Goal: Transaction & Acquisition: Purchase product/service

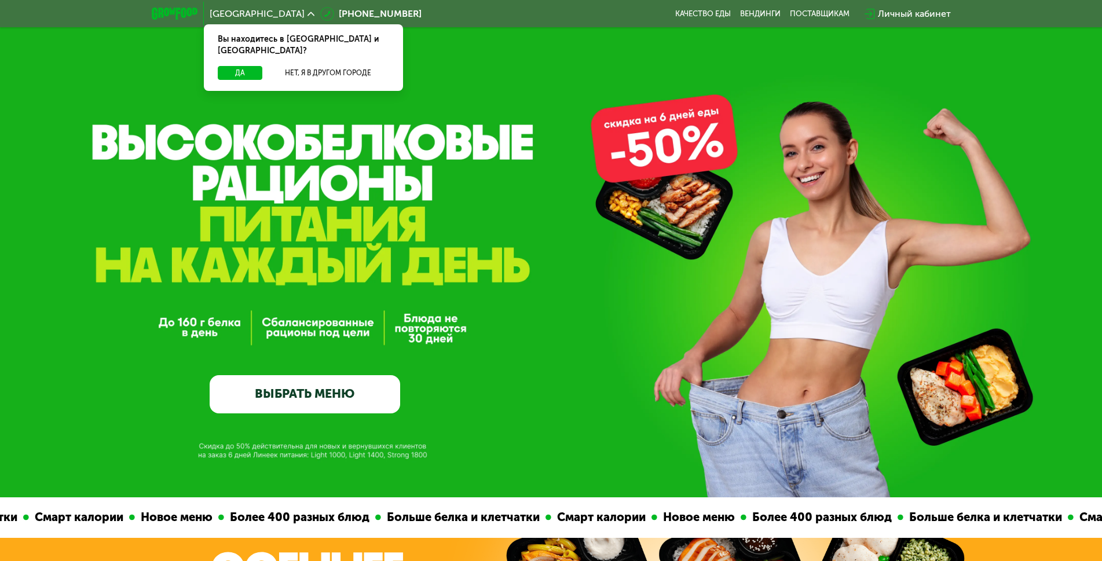
click at [1039, 481] on div "GrowFood — доставка правильного питания ВЫБРАТЬ МЕНЮ" at bounding box center [551, 249] width 1102 height 498
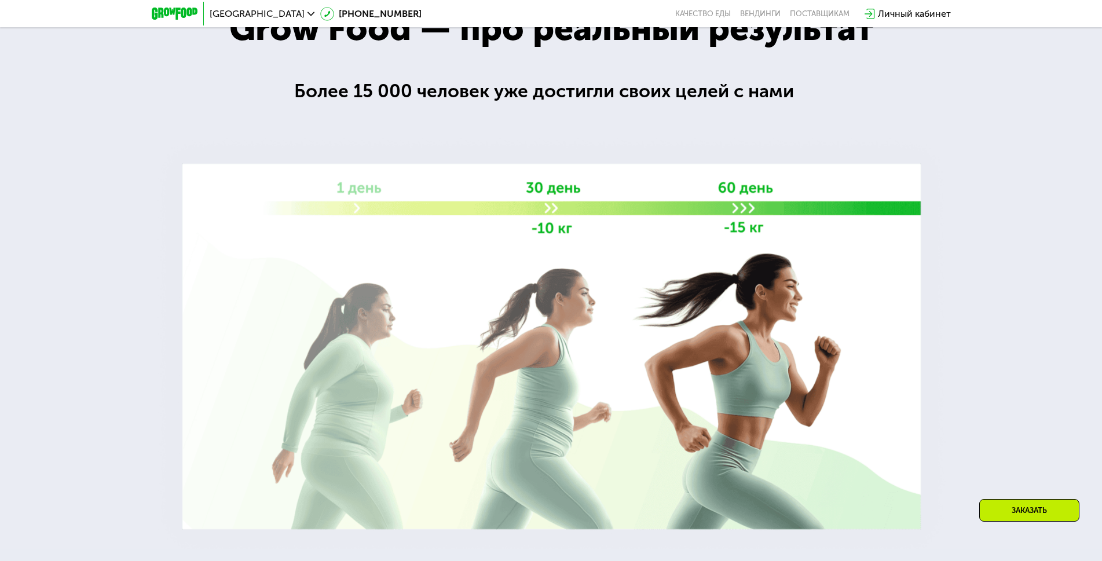
scroll to position [2143, 0]
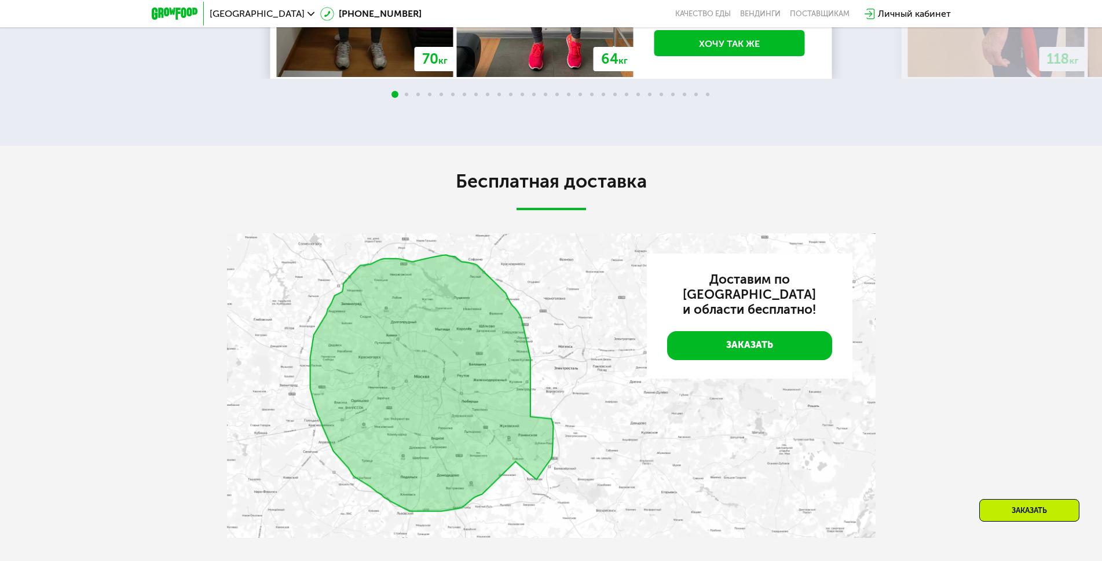
click at [732, 343] on link "Заказать" at bounding box center [749, 345] width 165 height 29
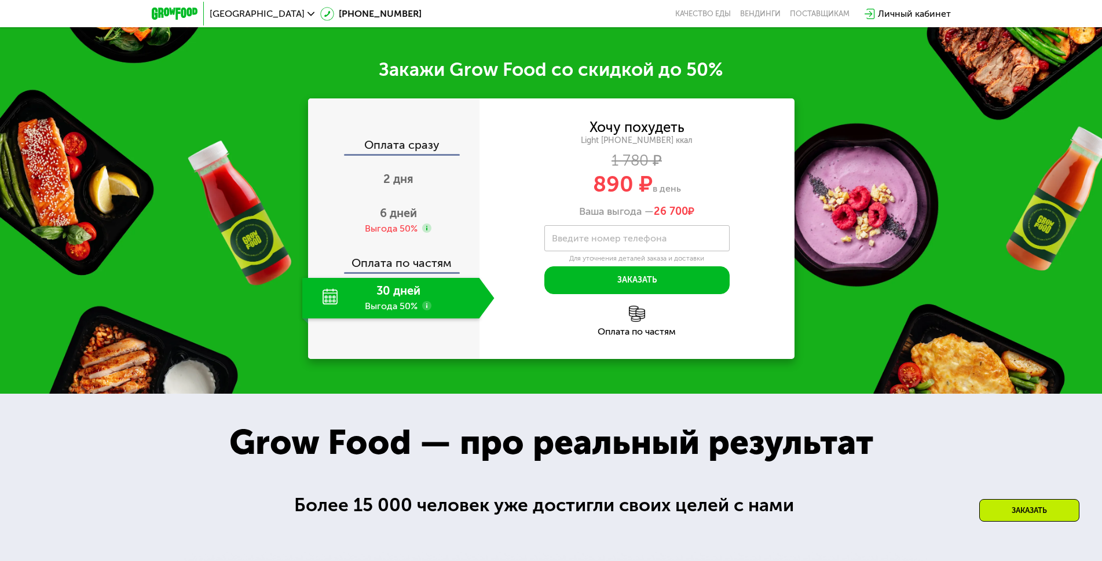
click at [359, 142] on div "Оплата сразу 2 дня 6 дней Выгода 50% Оплата по частям 30 дней Выгода 50%" at bounding box center [393, 228] width 171 height 261
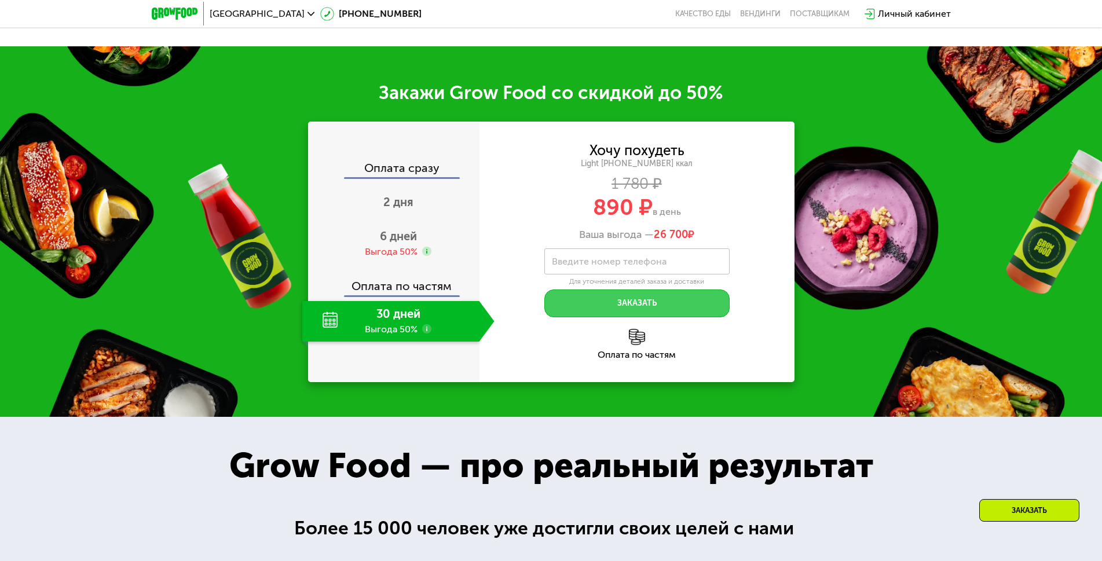
click at [593, 317] on button "Заказать" at bounding box center [636, 304] width 185 height 28
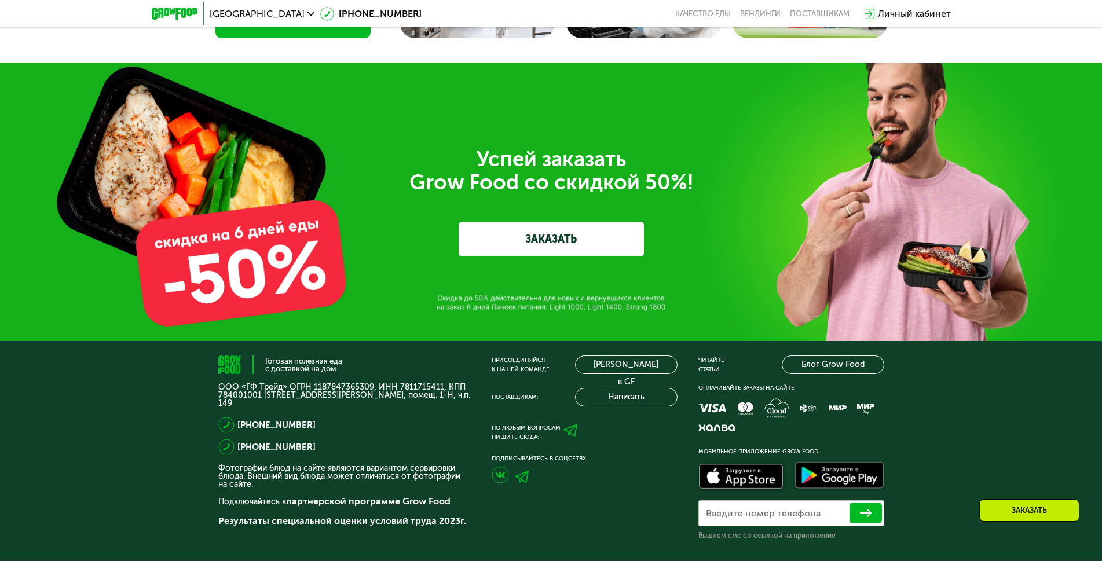
scroll to position [3276, 0]
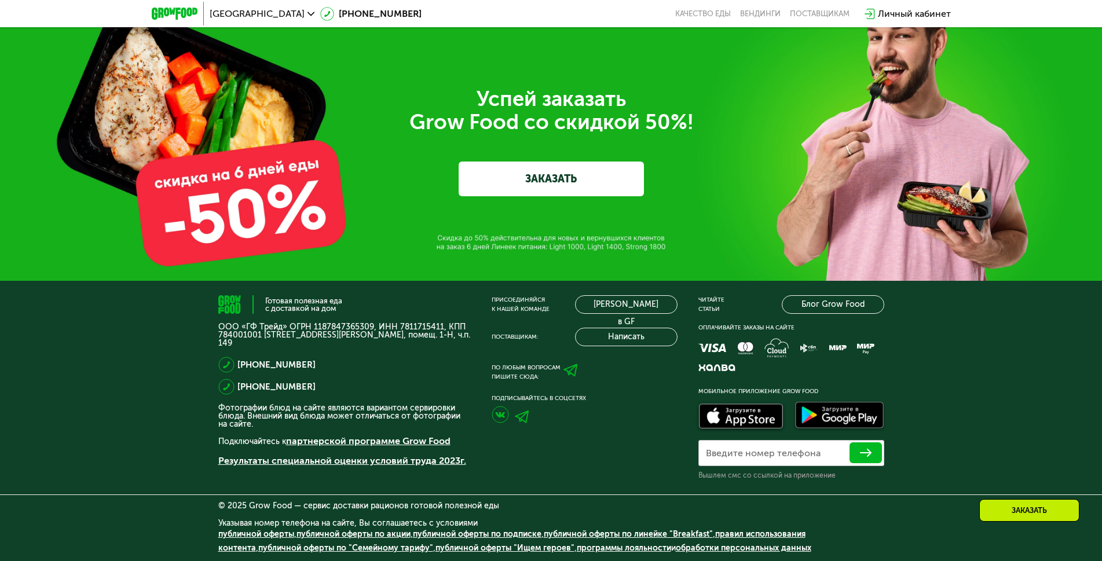
click at [339, 534] on link "публичной оферты по акции" at bounding box center [354, 534] width 114 height 10
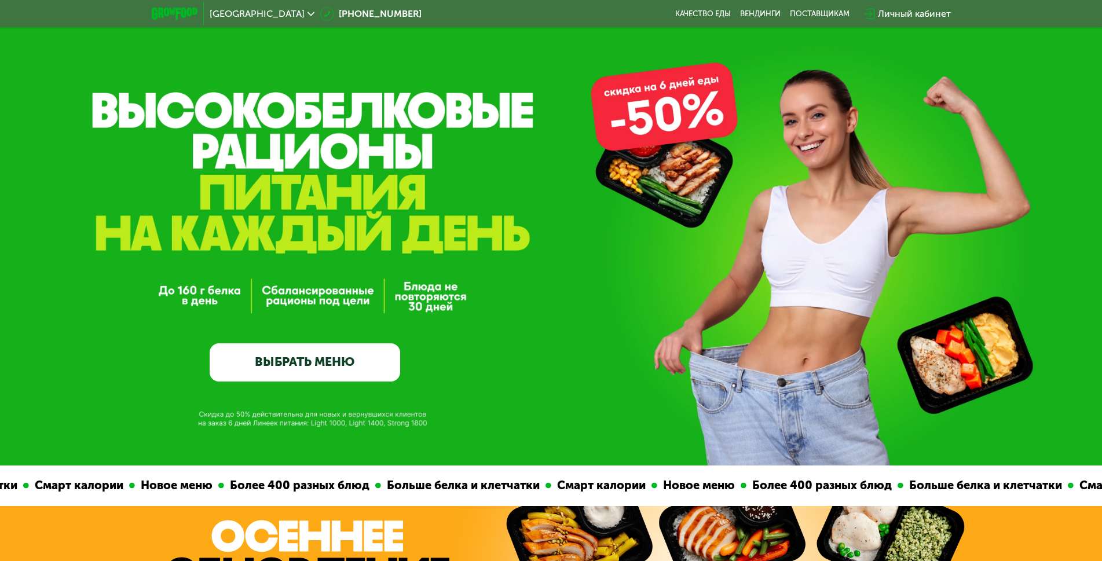
scroll to position [0, 0]
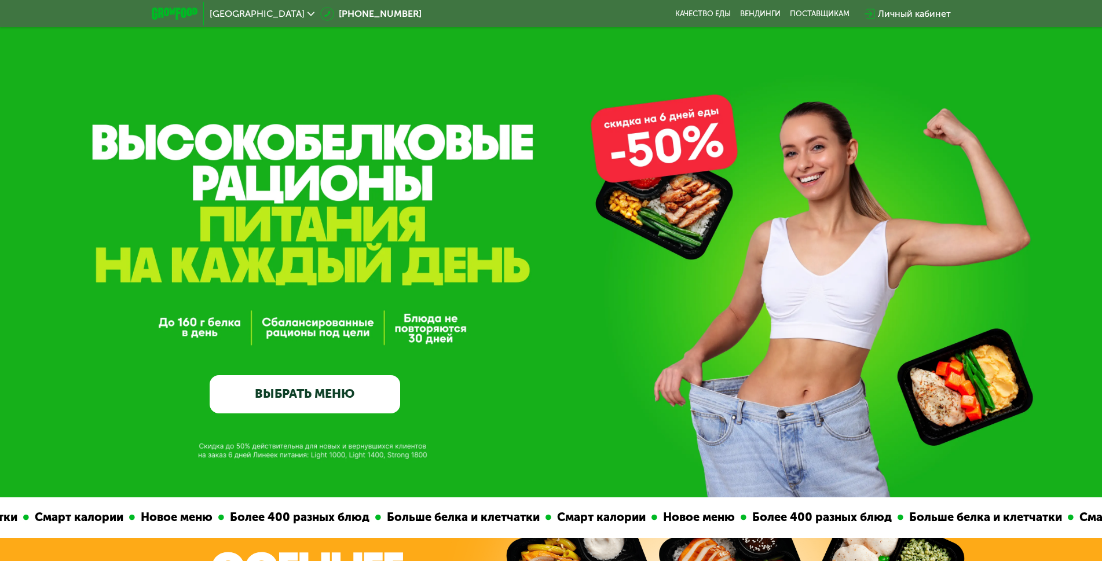
click at [293, 385] on link "ВЫБРАТЬ МЕНЮ" at bounding box center [305, 394] width 191 height 38
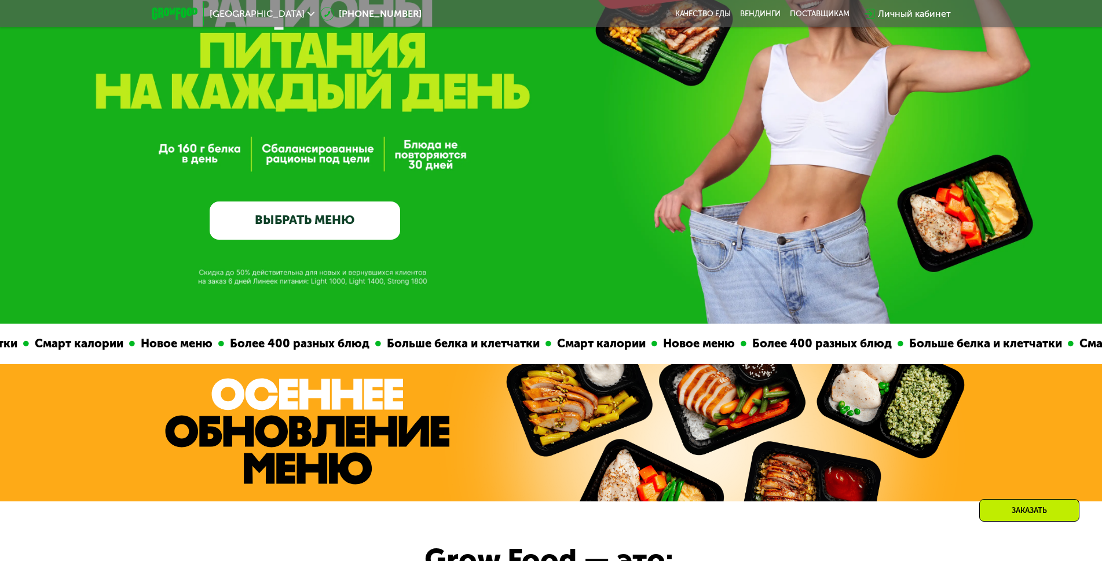
scroll to position [348, 0]
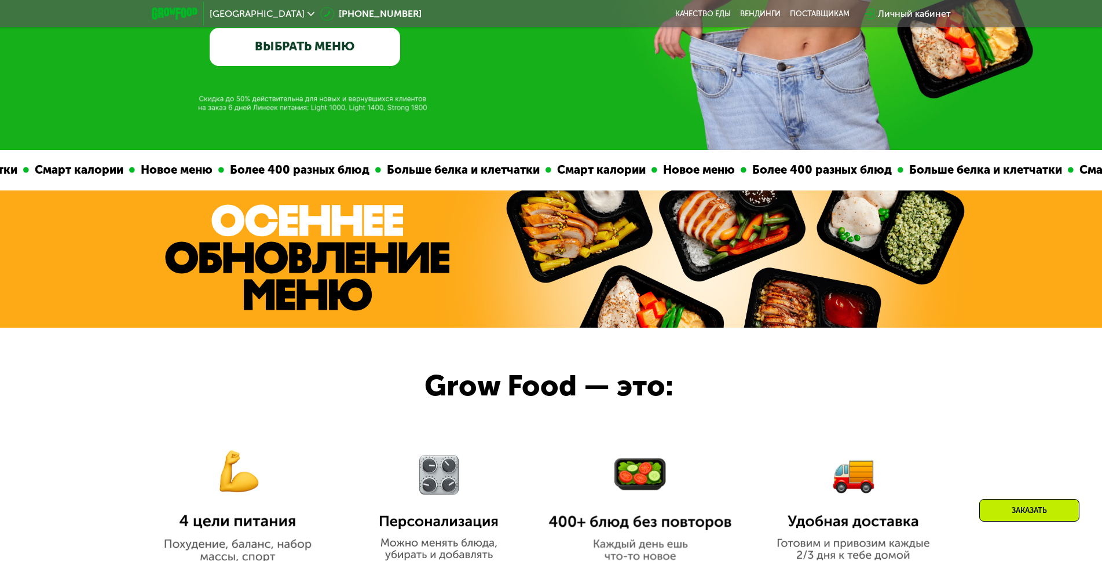
click at [587, 374] on div "Grow Food — это:" at bounding box center [571, 386] width 292 height 34
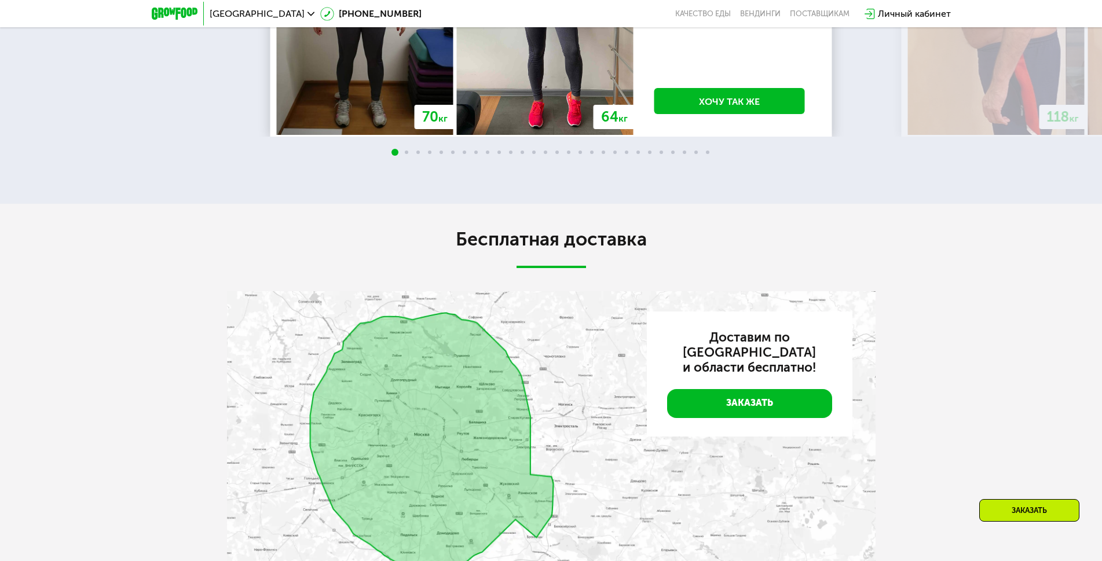
scroll to position [3276, 0]
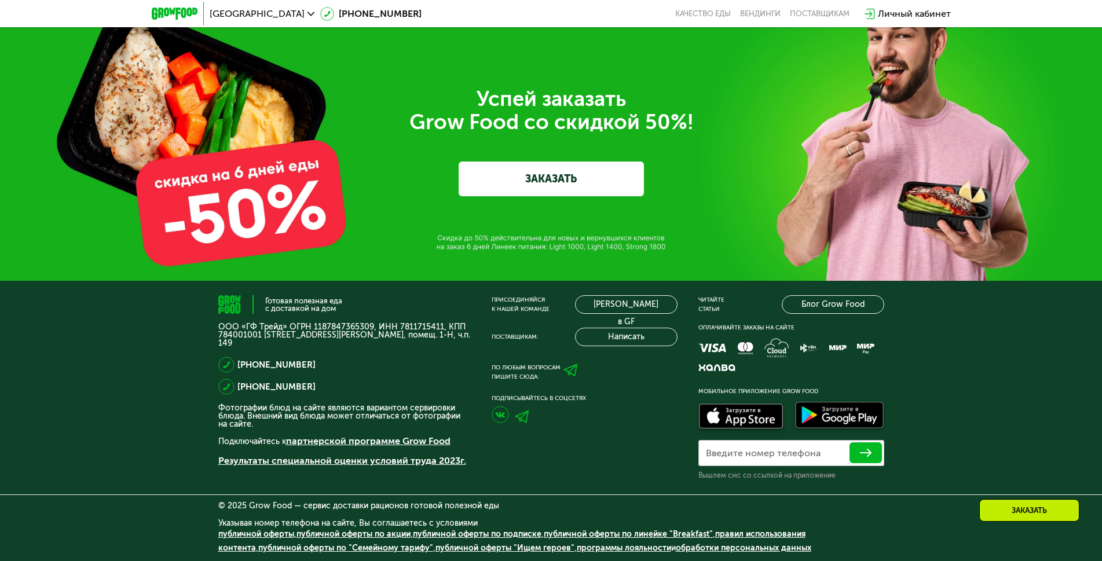
click at [374, 537] on link "публичной оферты по акции" at bounding box center [354, 534] width 114 height 10
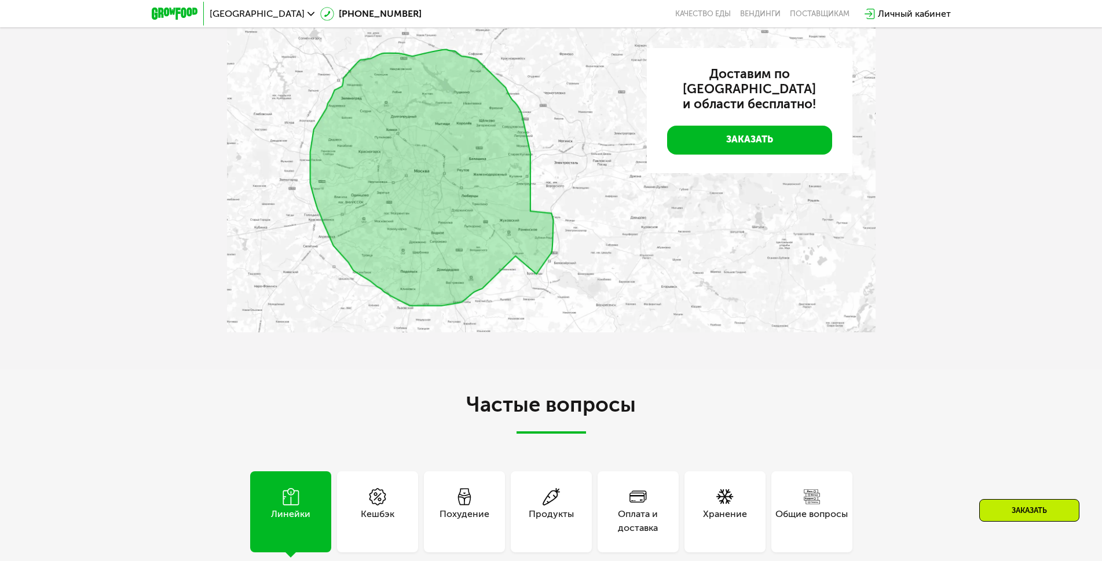
scroll to position [3102, 0]
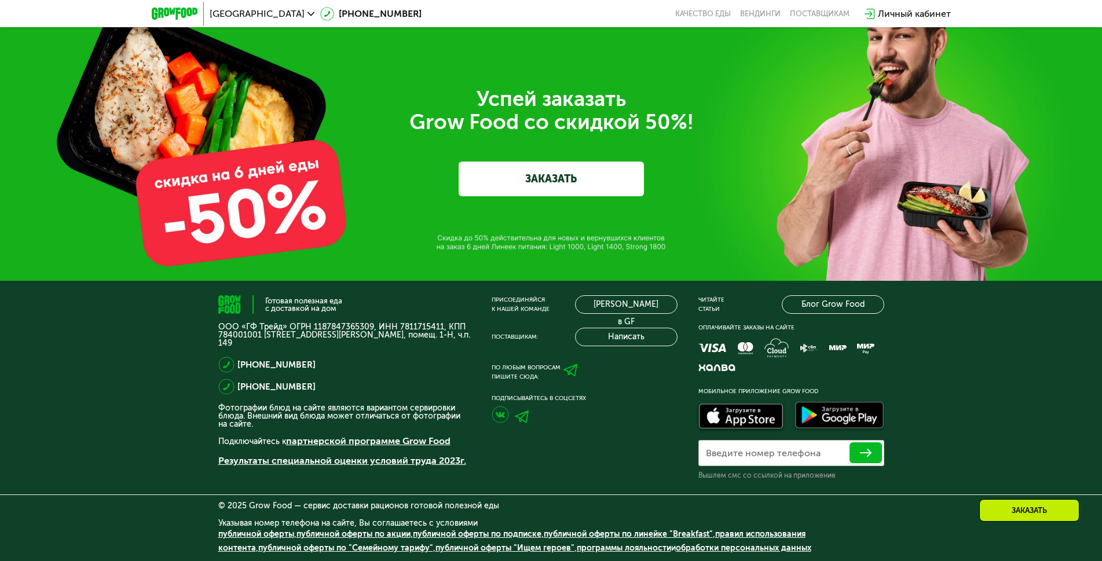
click at [266, 281] on div "Успей заказать  Grow Food со скидкой 50%! ЗАКАЗАТЬ" at bounding box center [551, 142] width 1102 height 278
